Goal: Transaction & Acquisition: Purchase product/service

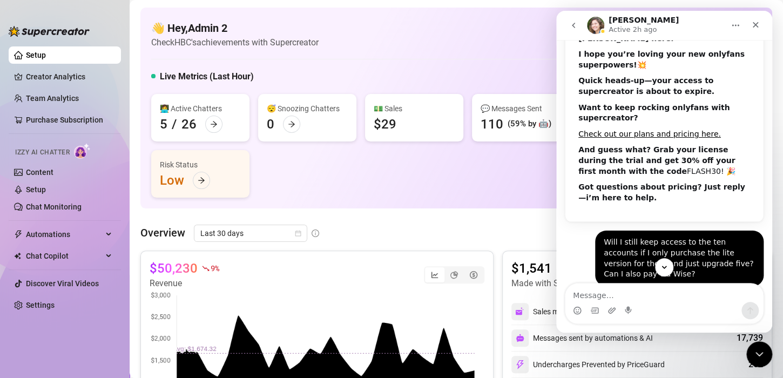
scroll to position [160, 0]
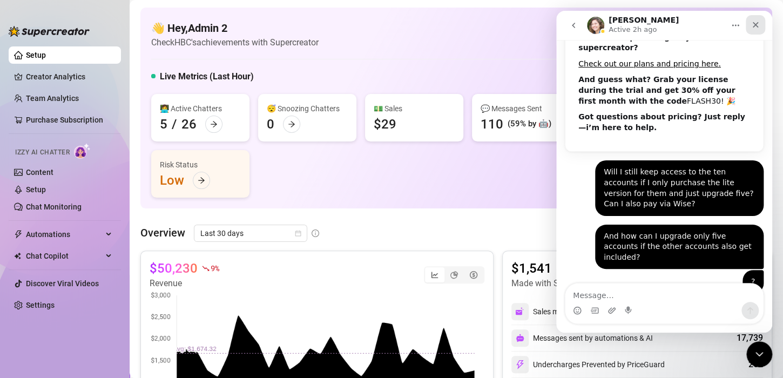
click at [757, 18] on div "Close" at bounding box center [755, 24] width 19 height 19
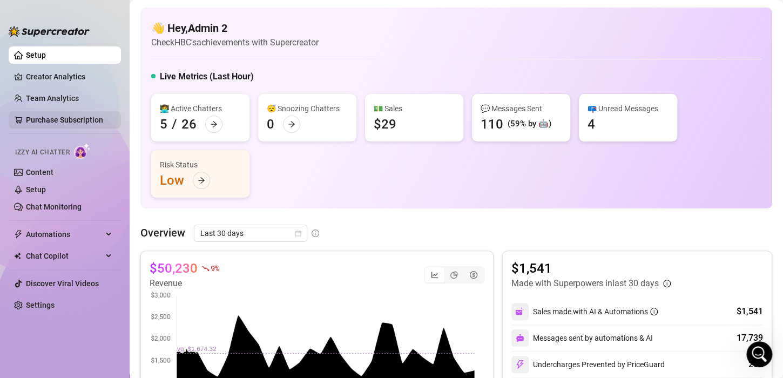
click at [41, 122] on link "Purchase Subscription" at bounding box center [69, 119] width 86 height 17
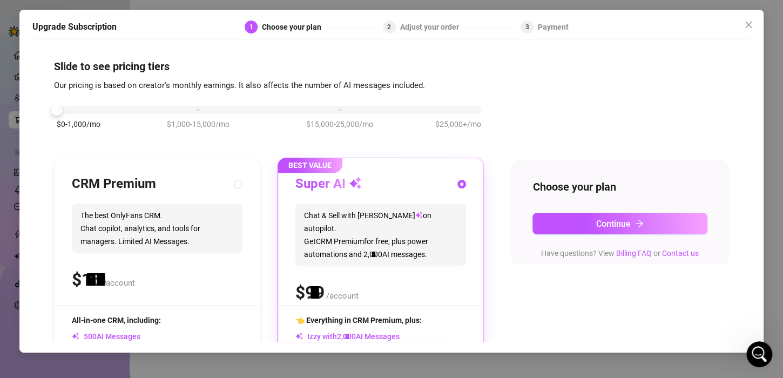
click at [75, 110] on div "$0-1,000/mo $1,000-15,000/mo $15,000-25,000/mo $25,000+/mo" at bounding box center [269, 107] width 425 height 6
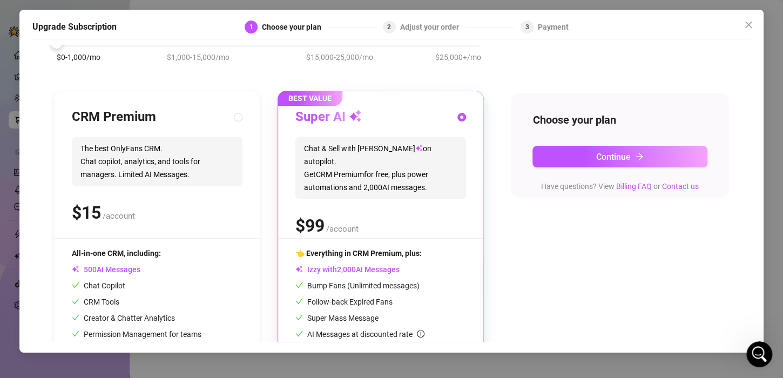
scroll to position [108, 0]
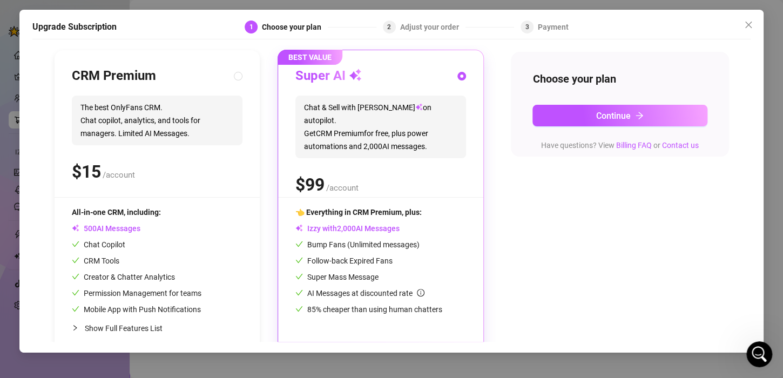
click at [122, 174] on span "/account" at bounding box center [119, 175] width 32 height 10
radio input "true"
radio input "false"
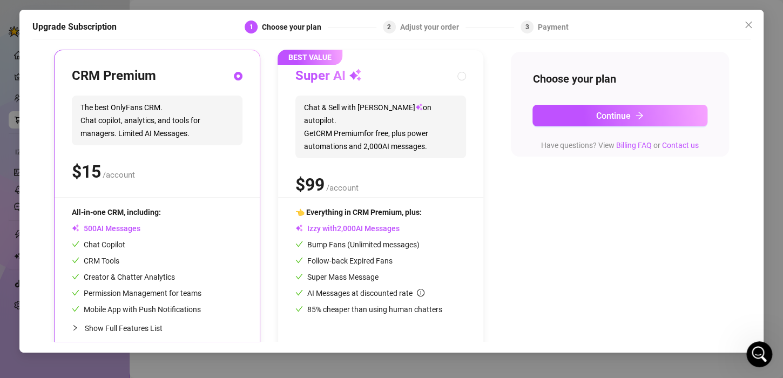
scroll to position [124, 0]
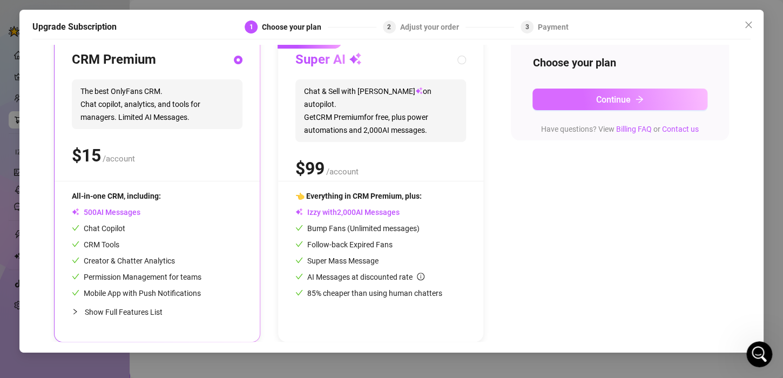
click at [643, 98] on button "Continue" at bounding box center [620, 100] width 175 height 22
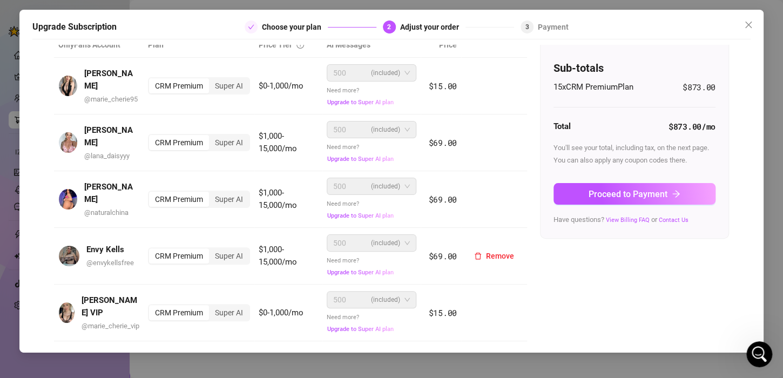
scroll to position [16, 0]
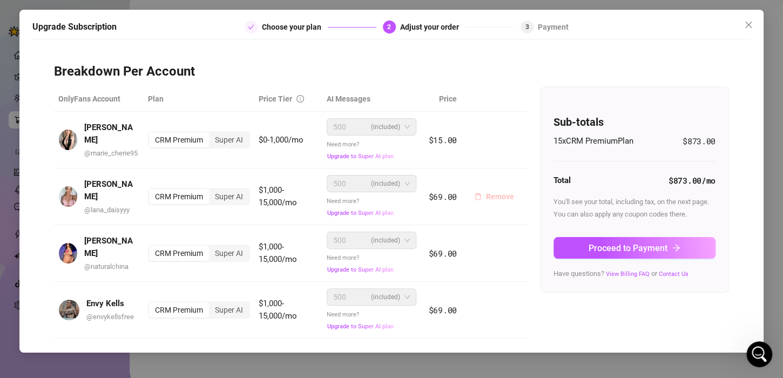
click at [488, 191] on button "Remove" at bounding box center [494, 196] width 57 height 17
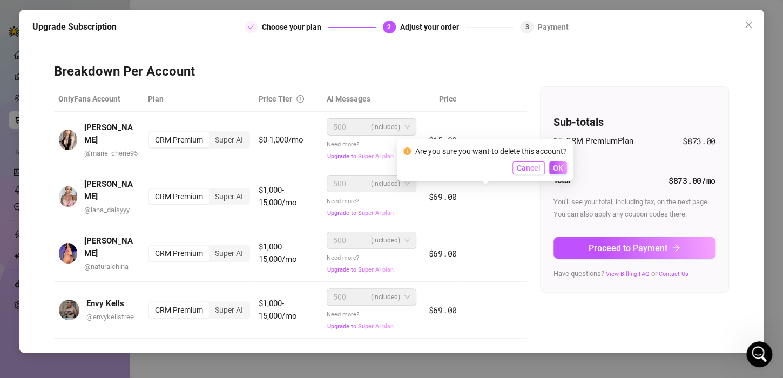
click at [523, 168] on span "Cancel" at bounding box center [529, 168] width 24 height 9
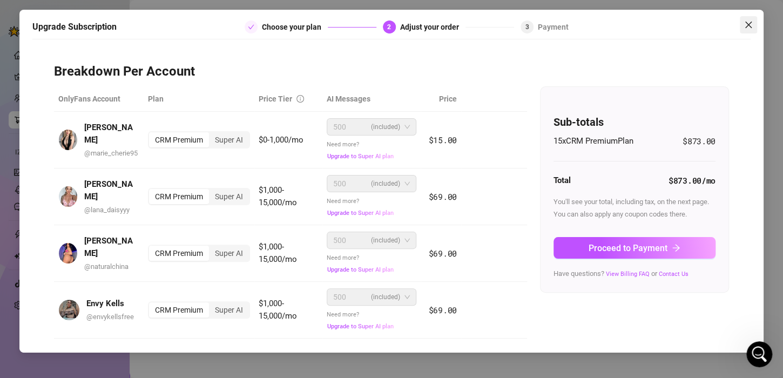
click at [751, 25] on icon "close" at bounding box center [748, 25] width 9 height 9
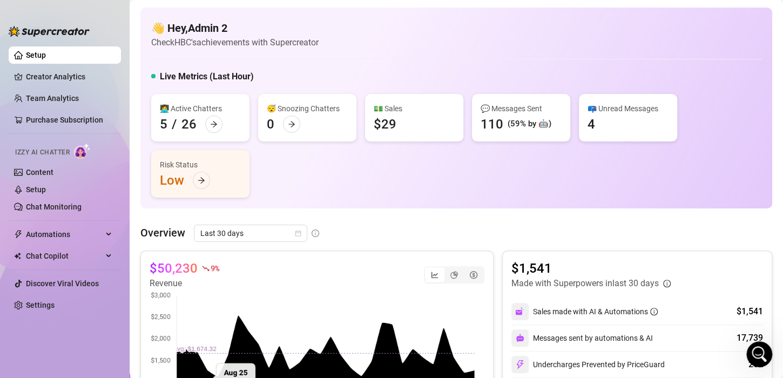
click at [357, 170] on div "👩‍💻 Active Chatters 5 / 26 😴 Snoozing Chatters 0 💵 Sales $29 💬 Messages Sent 11…" at bounding box center [456, 146] width 610 height 104
